Goal: Task Accomplishment & Management: Use online tool/utility

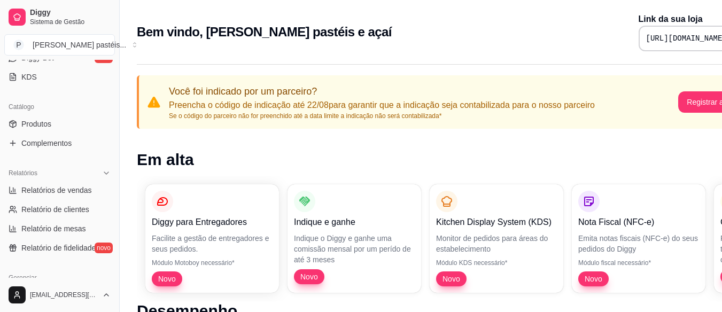
scroll to position [160, 0]
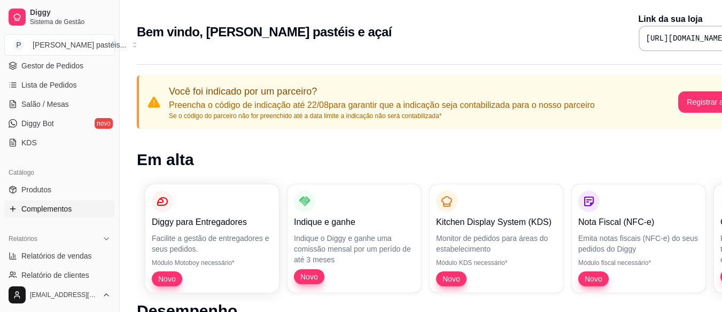
click at [51, 207] on span "Complementos" at bounding box center [46, 209] width 50 height 11
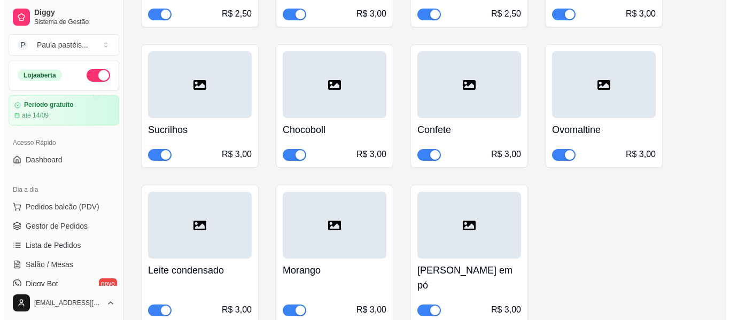
scroll to position [543, 0]
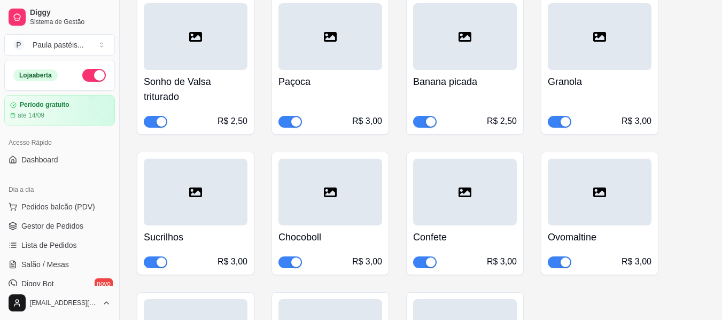
click at [474, 109] on div "R$ 2,50" at bounding box center [465, 114] width 104 height 28
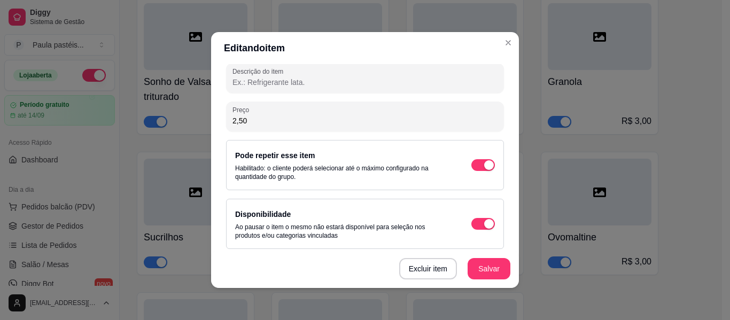
scroll to position [181, 0]
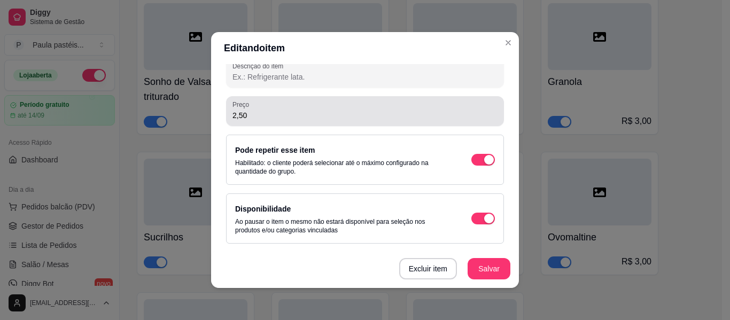
click at [299, 122] on div "Preço 2,50" at bounding box center [365, 111] width 278 height 30
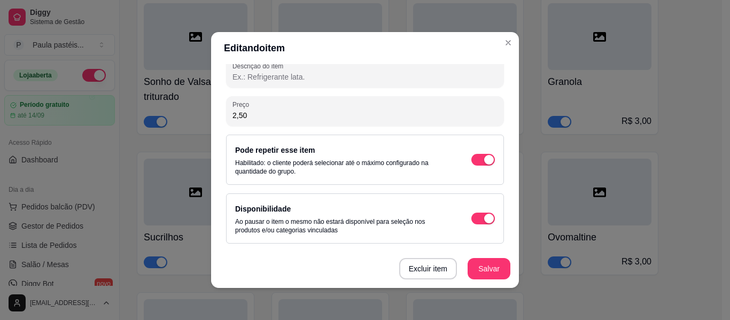
click at [297, 119] on input "2,50" at bounding box center [364, 115] width 265 height 11
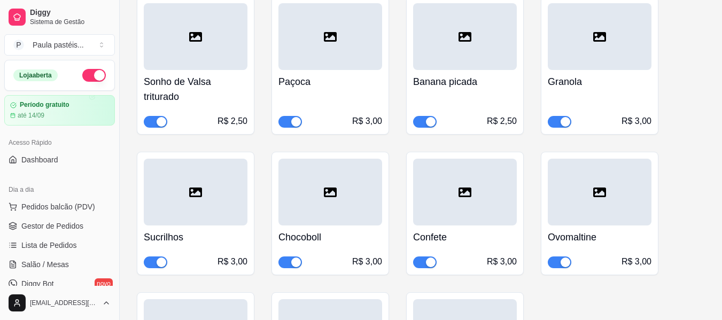
click at [359, 109] on div "R$ 3,00" at bounding box center [330, 114] width 104 height 28
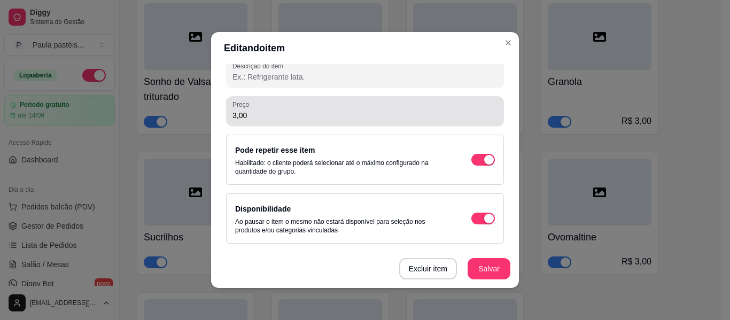
click at [286, 111] on input "3,00" at bounding box center [364, 115] width 265 height 11
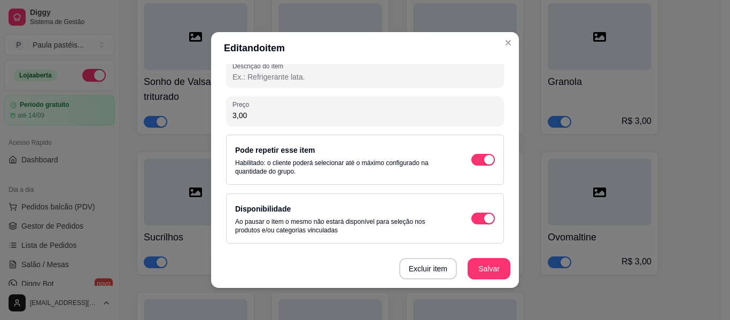
click at [286, 111] on input "3,00" at bounding box center [364, 115] width 265 height 11
paste input "2,5"
type input "2,50"
click at [492, 268] on button "Salvar" at bounding box center [489, 269] width 42 height 21
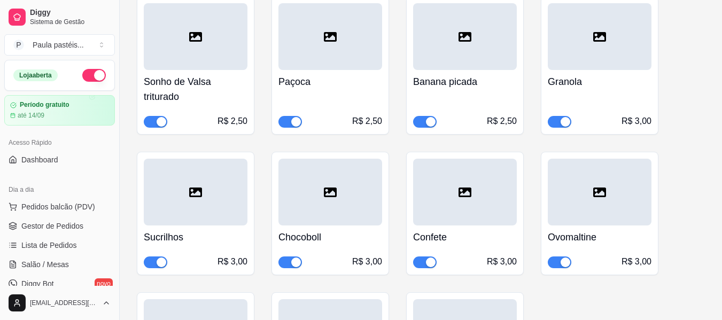
click at [610, 68] on div at bounding box center [600, 36] width 104 height 67
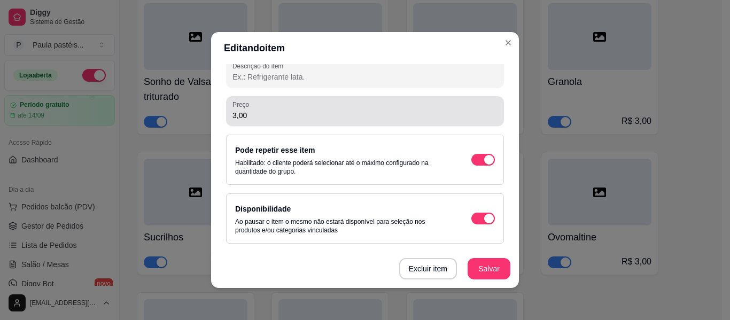
click at [305, 112] on input "3,00" at bounding box center [364, 115] width 265 height 11
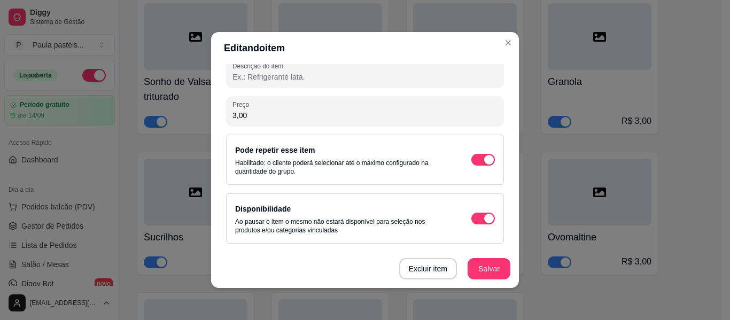
click at [305, 112] on input "3,00" at bounding box center [364, 115] width 265 height 11
paste input "2,5"
type input "2,50"
click at [492, 264] on button "Salvar" at bounding box center [488, 268] width 43 height 21
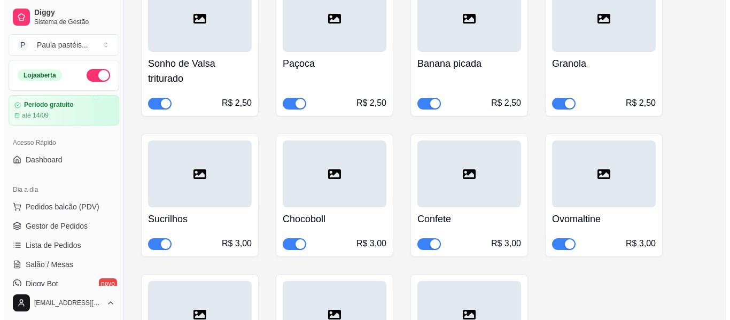
scroll to position [650, 0]
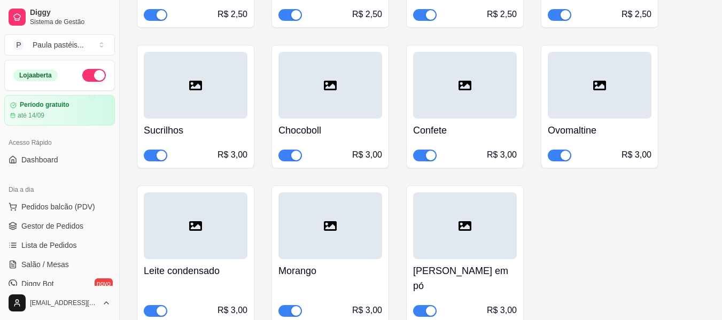
click at [233, 124] on h4 "Sucrilhos" at bounding box center [196, 130] width 104 height 15
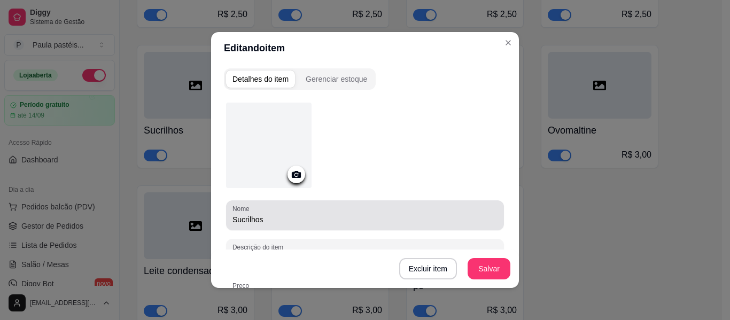
scroll to position [181, 0]
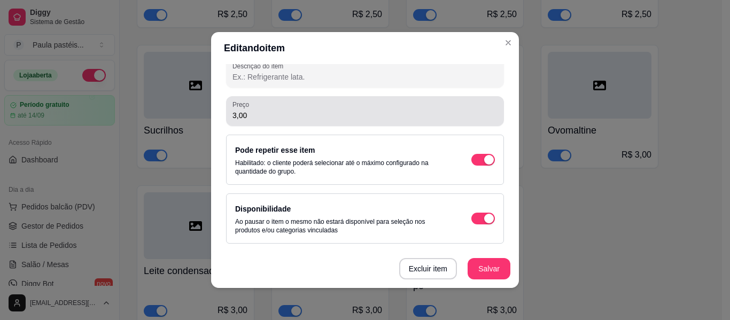
click at [315, 112] on input "3,00" at bounding box center [364, 115] width 265 height 11
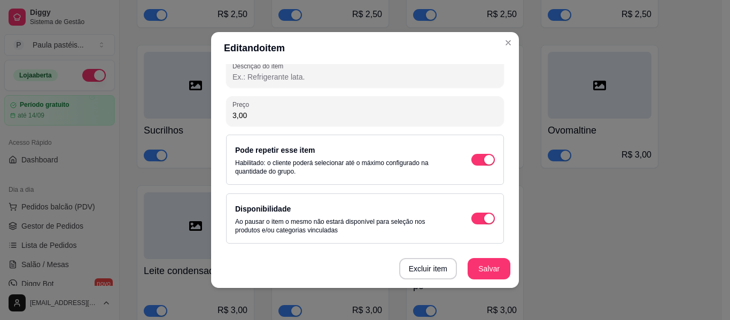
click at [315, 112] on input "3,00" at bounding box center [364, 115] width 265 height 11
paste input "2,5"
type input "2,50"
click at [479, 260] on button "Salvar" at bounding box center [488, 268] width 43 height 21
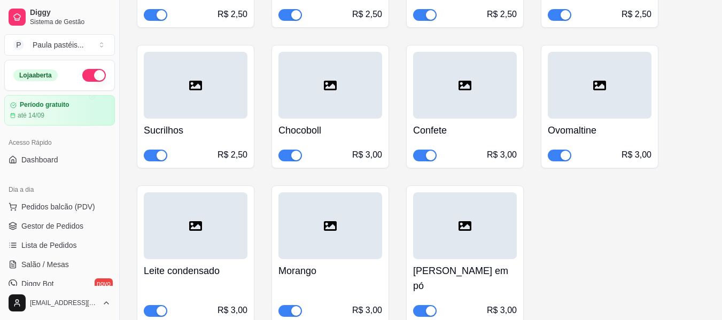
click at [334, 121] on div "Chocoboll R$ 3,00" at bounding box center [330, 140] width 104 height 43
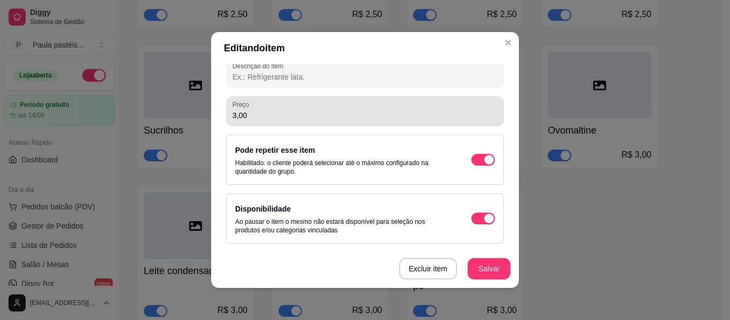
click at [340, 113] on input "3,00" at bounding box center [364, 115] width 265 height 11
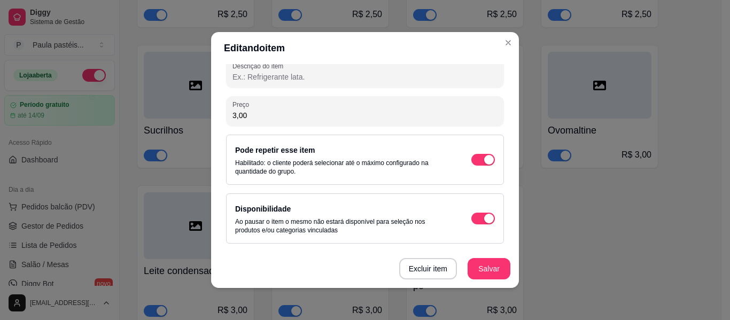
click at [340, 113] on input "3,00" at bounding box center [364, 115] width 265 height 11
paste input "2,5"
type input "2,50"
click at [475, 264] on button "Salvar" at bounding box center [488, 268] width 43 height 21
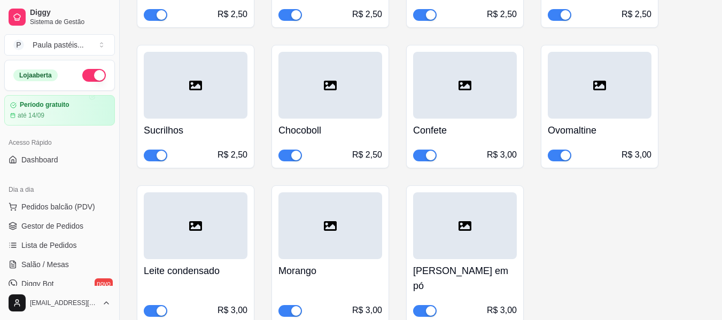
click at [482, 136] on h4 "Confete" at bounding box center [465, 130] width 104 height 15
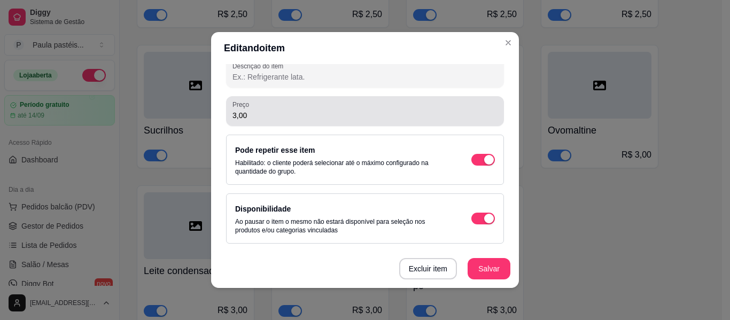
click at [279, 123] on div "Preço 3,00" at bounding box center [365, 111] width 278 height 30
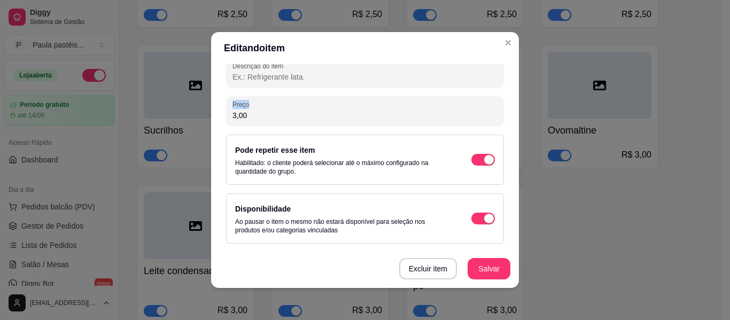
click at [279, 123] on div "Preço 3,00" at bounding box center [365, 111] width 278 height 30
click at [289, 112] on input "3,00" at bounding box center [364, 115] width 265 height 11
paste input "2,5"
type input "2,50"
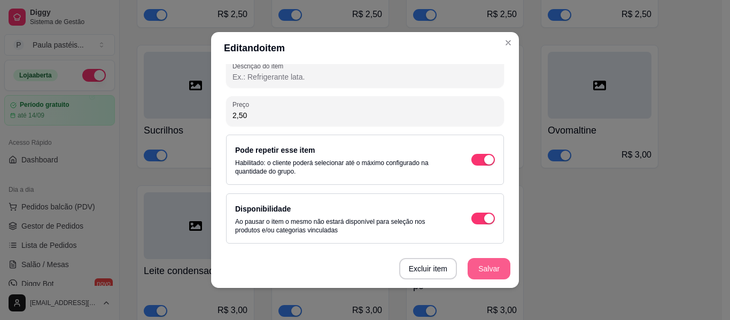
click at [477, 267] on button "Salvar" at bounding box center [488, 268] width 43 height 21
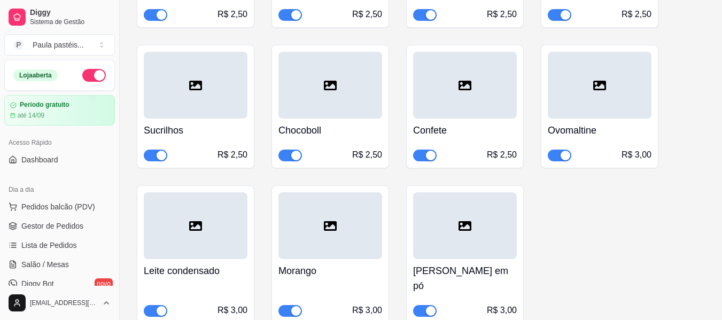
click at [591, 138] on div "Ovomaltine R$ 3,00" at bounding box center [600, 140] width 104 height 43
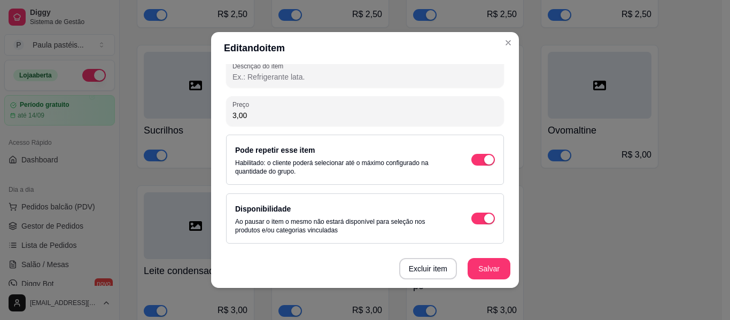
click at [298, 124] on div "Preço 3,00" at bounding box center [365, 111] width 278 height 30
click at [302, 121] on div "Preço 3,00" at bounding box center [365, 111] width 278 height 30
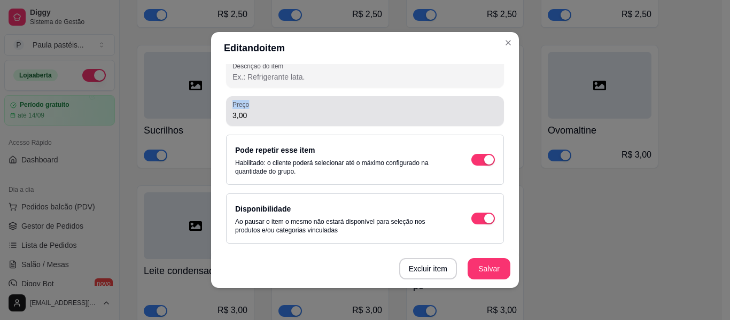
click at [302, 121] on div "Preço 3,00" at bounding box center [365, 111] width 278 height 30
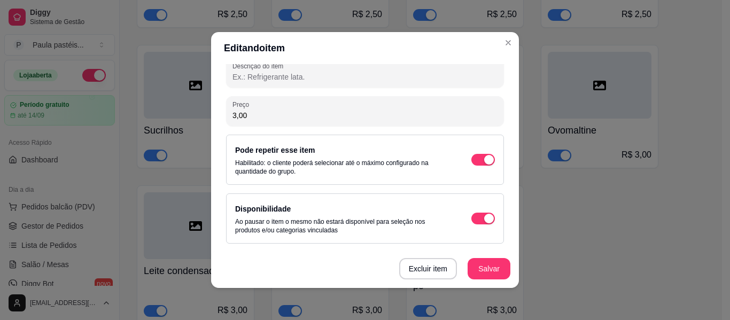
paste input ".002,5"
drag, startPoint x: 287, startPoint y: 121, endPoint x: 75, endPoint y: 119, distance: 211.6
click at [75, 119] on div "Editando item Detalhes do item Gerenciar estoque Nome Ovomaltine Descrição do i…" at bounding box center [365, 160] width 730 height 320
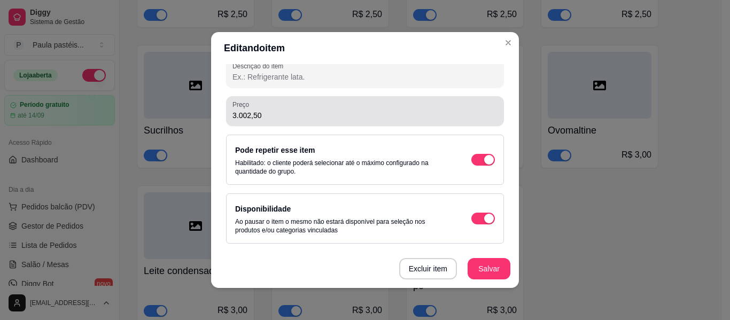
click at [241, 115] on input "3.002,50" at bounding box center [364, 115] width 265 height 11
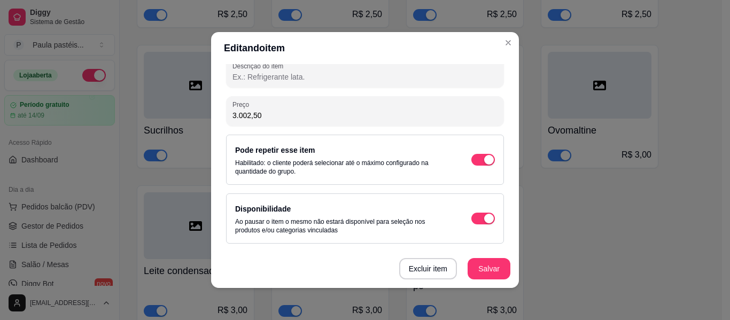
click at [241, 115] on input "3.002,50" at bounding box center [364, 115] width 265 height 11
paste input "Preço"
type input "2,50"
click at [494, 267] on button "Salvar" at bounding box center [488, 268] width 43 height 21
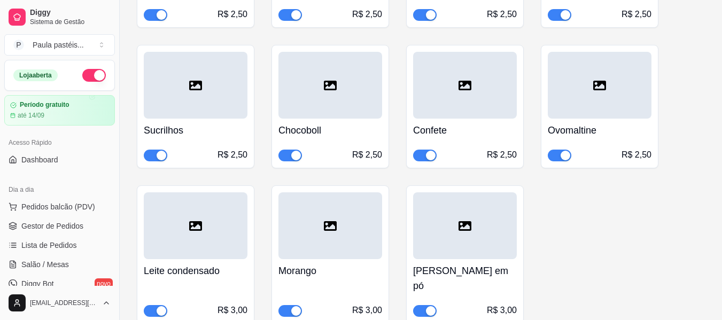
click at [475, 244] on div at bounding box center [465, 225] width 104 height 67
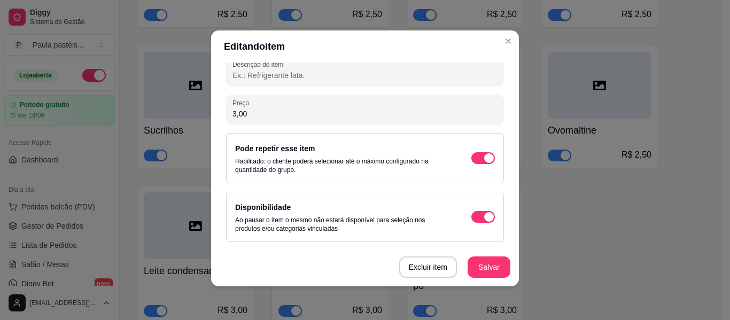
scroll to position [2, 0]
click at [303, 115] on input "3,00" at bounding box center [364, 113] width 265 height 11
paste input "2,5"
type input "2,50"
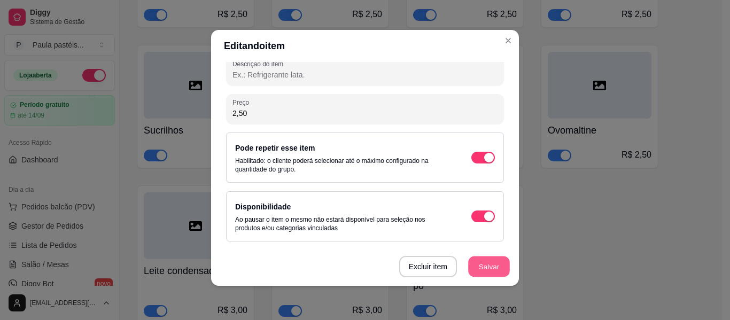
click at [498, 270] on button "Salvar" at bounding box center [489, 266] width 42 height 21
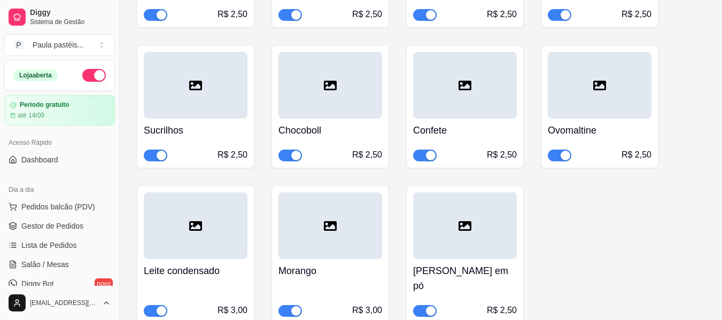
click at [366, 245] on div at bounding box center [330, 225] width 104 height 67
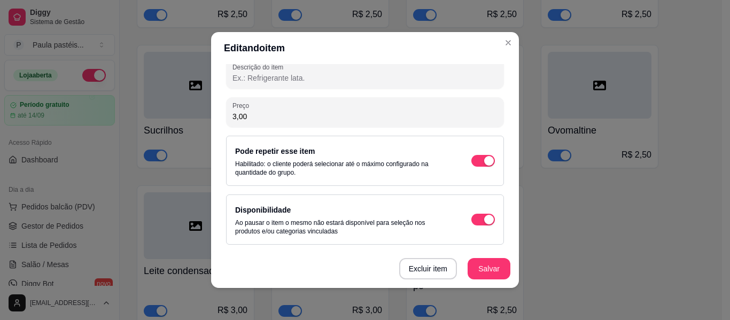
scroll to position [181, 0]
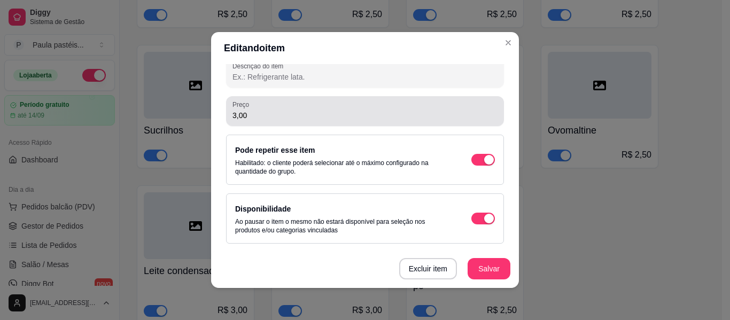
click at [294, 113] on input "3,00" at bounding box center [364, 115] width 265 height 11
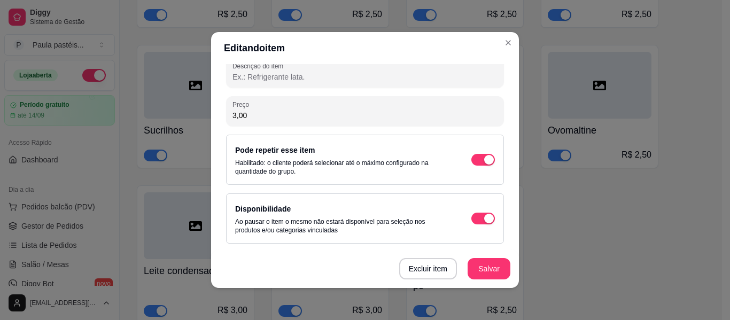
click at [294, 113] on input "3,00" at bounding box center [364, 115] width 265 height 11
paste input "2,5"
type input "2,50"
click at [474, 266] on button "Salvar" at bounding box center [488, 268] width 43 height 21
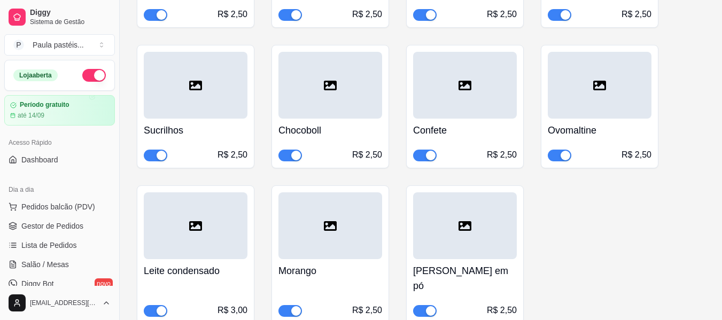
click at [239, 263] on h4 "Leite condensado" at bounding box center [196, 270] width 104 height 15
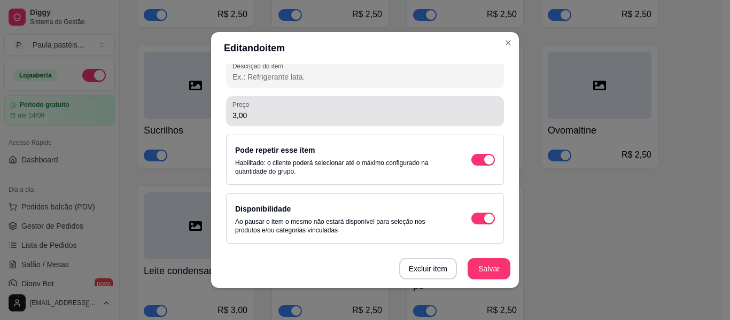
click at [287, 121] on div "3,00" at bounding box center [364, 110] width 265 height 21
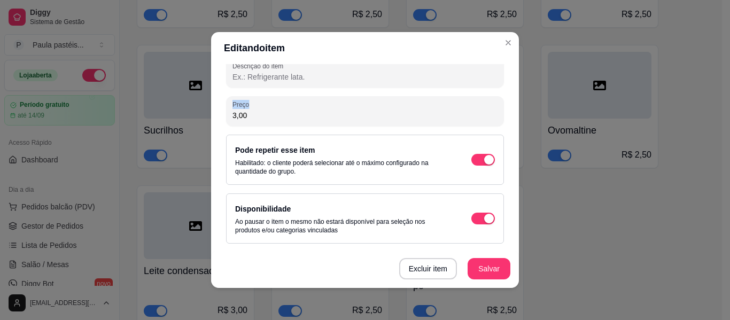
click at [287, 121] on div "3,00" at bounding box center [364, 110] width 265 height 21
click at [282, 115] on input "3,00" at bounding box center [364, 115] width 265 height 11
paste input "2,5"
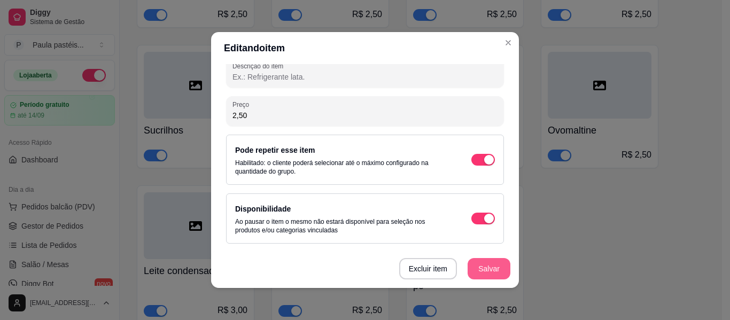
type input "2,50"
click at [488, 266] on button "Salvar" at bounding box center [488, 268] width 43 height 21
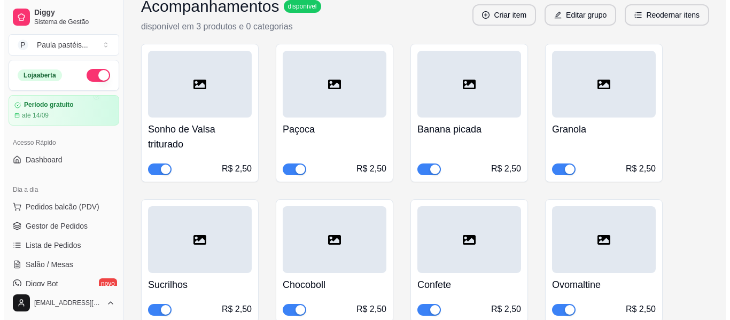
scroll to position [436, 0]
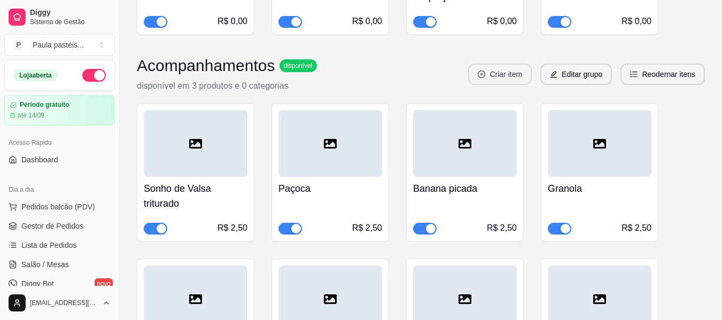
click at [515, 75] on button "Criar item" at bounding box center [500, 74] width 64 height 21
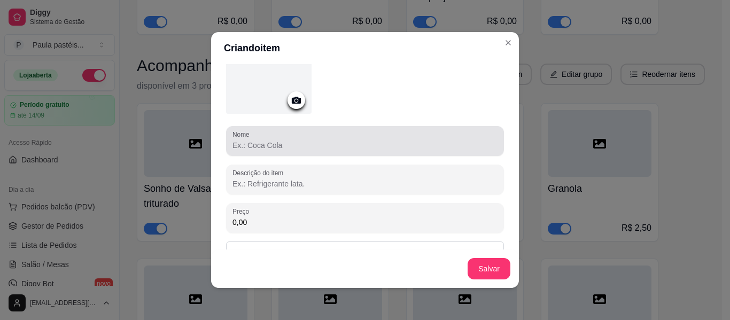
scroll to position [69, 0]
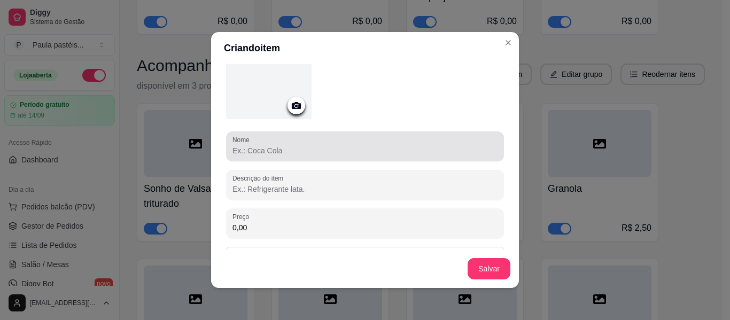
click at [303, 136] on div at bounding box center [364, 146] width 265 height 21
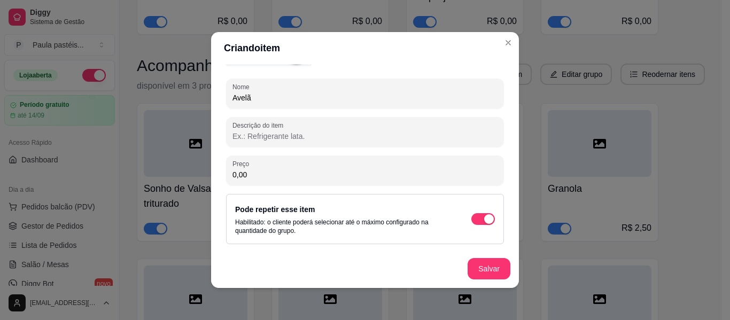
scroll to position [122, 0]
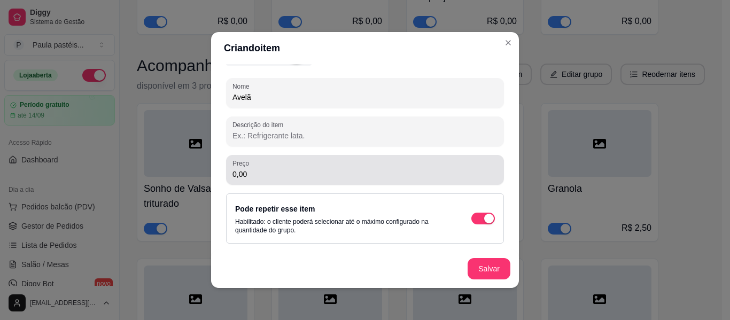
type input "Avelã"
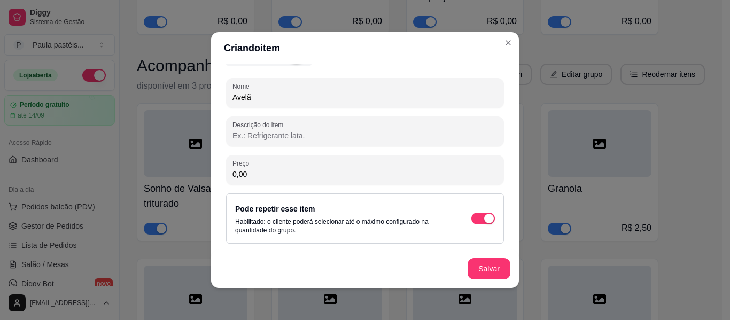
click at [268, 175] on input "0,00" at bounding box center [364, 174] width 265 height 11
paste input "2,5"
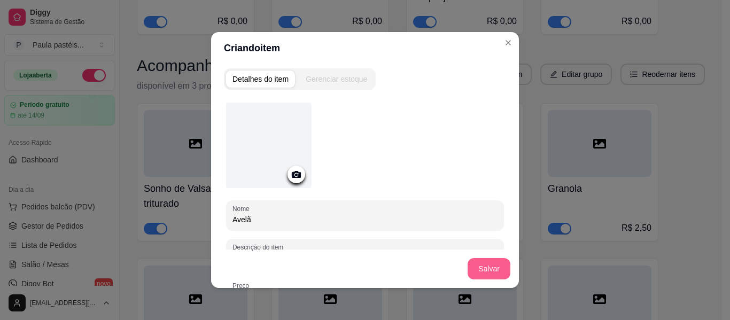
type input "2,50"
click at [480, 268] on button "Salvar" at bounding box center [488, 268] width 43 height 21
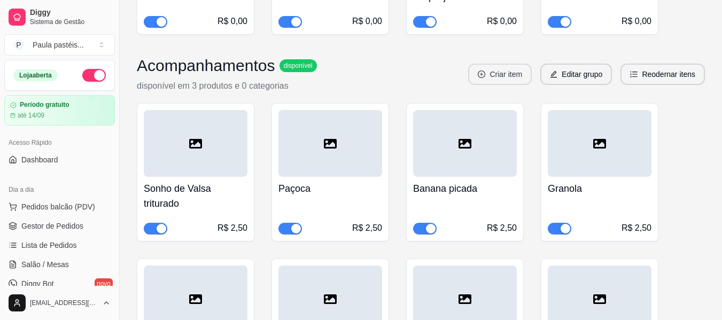
click at [502, 72] on button "Criar item" at bounding box center [500, 74] width 64 height 21
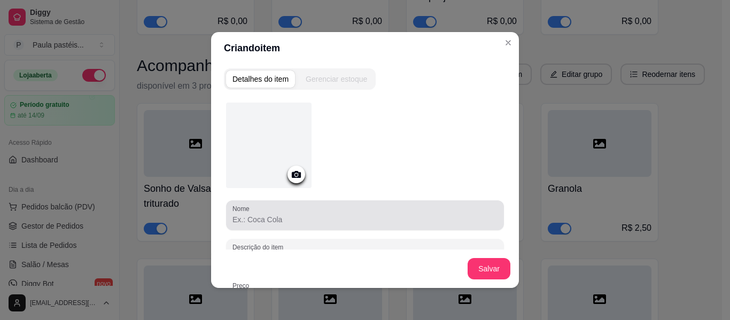
click at [292, 202] on div "Nome" at bounding box center [365, 215] width 278 height 30
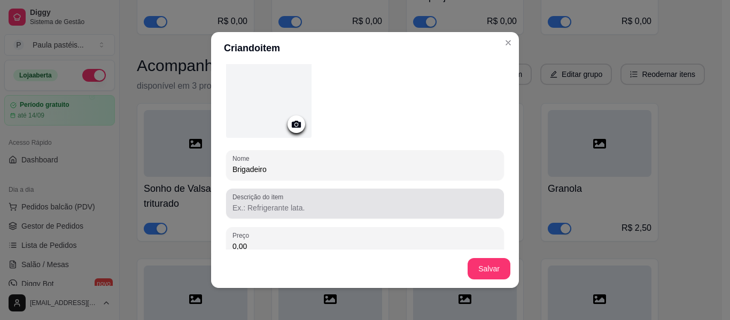
scroll to position [122, 0]
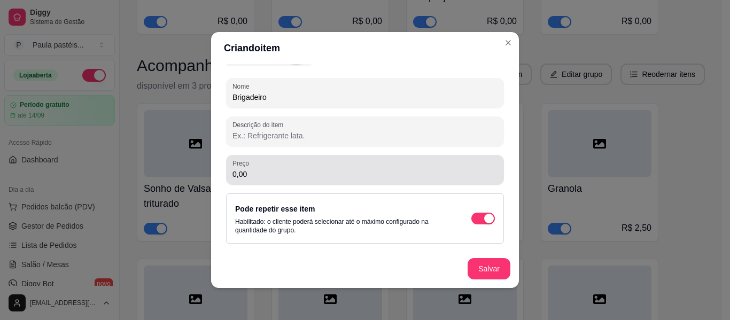
type input "Brigadeiro"
click at [300, 174] on input "0,00" at bounding box center [364, 174] width 265 height 11
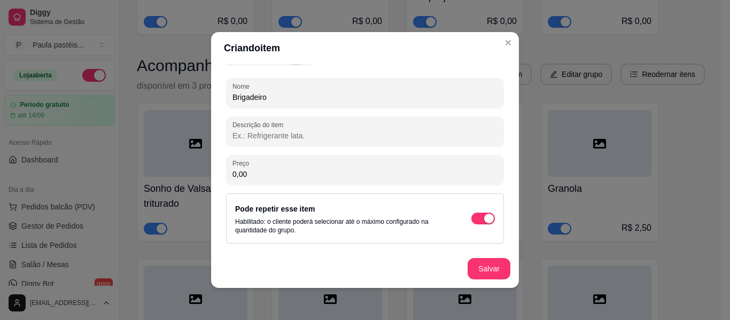
click at [300, 174] on input "0,00" at bounding box center [364, 174] width 265 height 11
paste input "2,5"
type input "2,50"
click at [482, 270] on button "Salvar" at bounding box center [489, 269] width 42 height 21
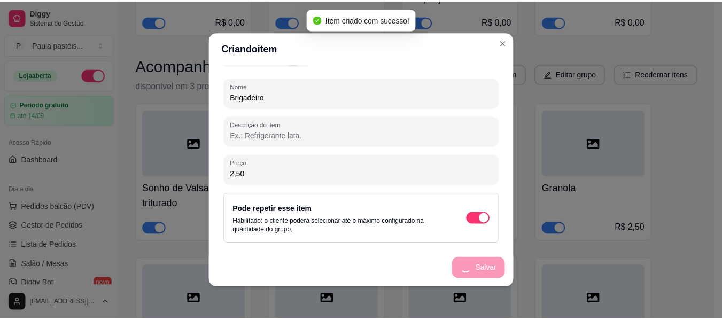
scroll to position [0, 0]
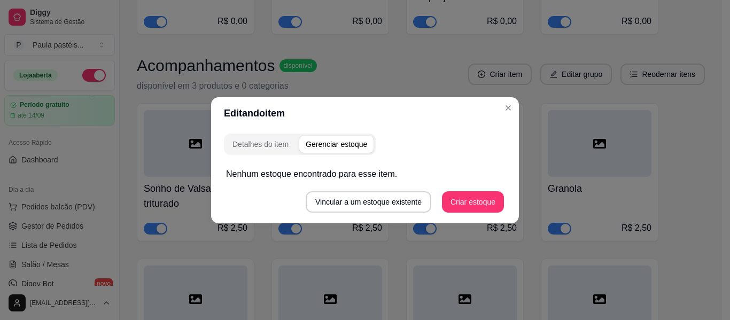
click at [408, 160] on div "Detalhes do item Gerenciar estoque Nenhum estoque encontrado para esse item. Vi…" at bounding box center [365, 176] width 308 height 94
click at [445, 147] on div "Detalhes do item Gerenciar estoque" at bounding box center [365, 144] width 282 height 21
click at [494, 114] on header "Editando item" at bounding box center [365, 113] width 308 height 32
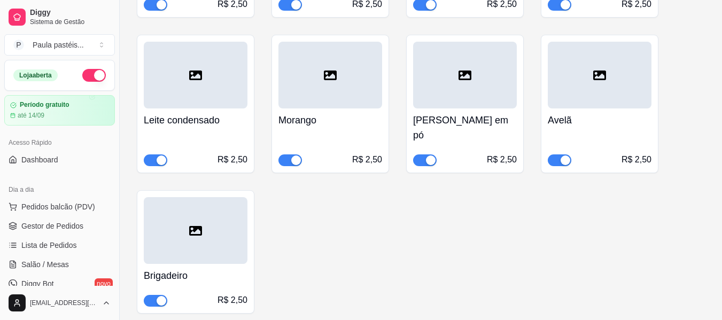
scroll to position [844, 0]
